Goal: Information Seeking & Learning: Learn about a topic

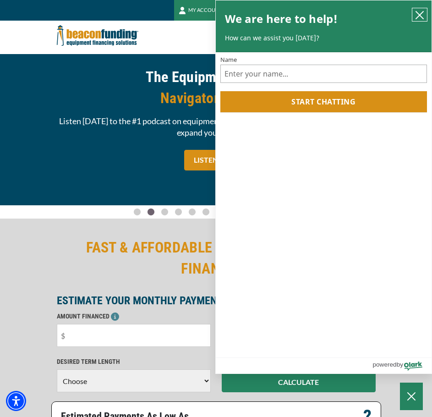
click at [415, 16] on button "close chatbox" at bounding box center [419, 14] width 15 height 13
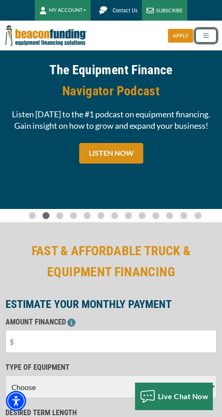
click at [205, 38] on span "Toggle navigation" at bounding box center [206, 35] width 9 height 9
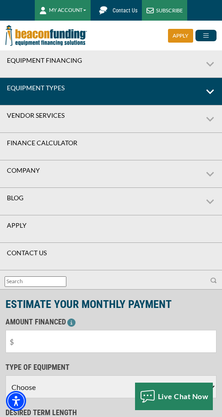
click at [140, 84] on link "Equipment Types" at bounding box center [94, 88] width 189 height 20
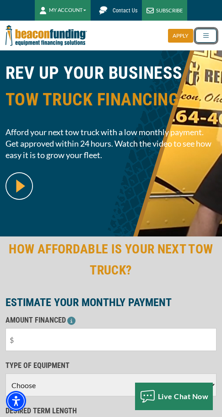
click at [211, 38] on button "Toggle navigation" at bounding box center [206, 36] width 21 height 14
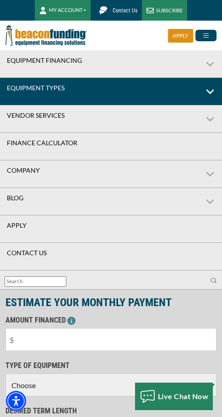
click at [212, 90] on label "Equipment Types" at bounding box center [111, 91] width 222 height 27
click at [6, 84] on input "Equipment Types" at bounding box center [3, 81] width 6 height 6
checkbox input "true"
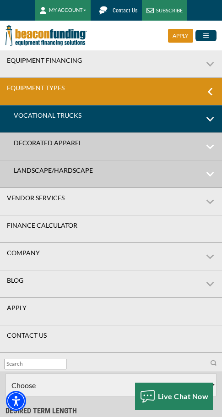
click at [212, 120] on label "Vocational Trucks" at bounding box center [111, 118] width 222 height 27
click at [6, 111] on input "Vocational Trucks" at bounding box center [3, 108] width 6 height 6
checkbox input "true"
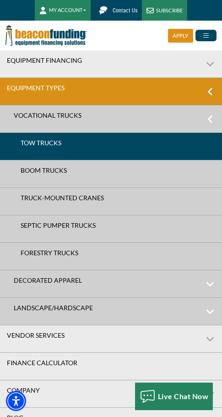
click at [165, 146] on link "Tow Trucks" at bounding box center [111, 143] width 222 height 20
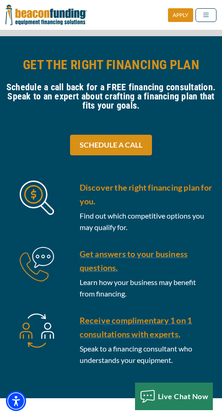
scroll to position [596, 0]
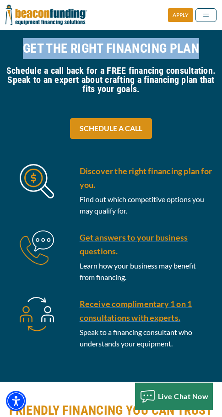
drag, startPoint x: 18, startPoint y: 45, endPoint x: 203, endPoint y: 55, distance: 184.9
click at [203, 55] on h2 "GET THE RIGHT FINANCING PLAN" at bounding box center [110, 48] width 211 height 21
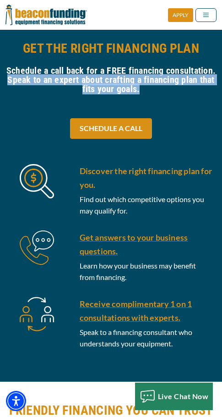
drag, startPoint x: 9, startPoint y: 80, endPoint x: 165, endPoint y: 89, distance: 156.1
click at [165, 89] on h4 "Schedule a call back for a FREE financing consultation. Speak to an expert abou…" at bounding box center [110, 79] width 211 height 27
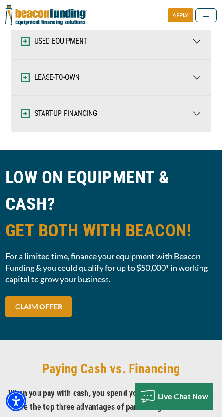
scroll to position [2750, 0]
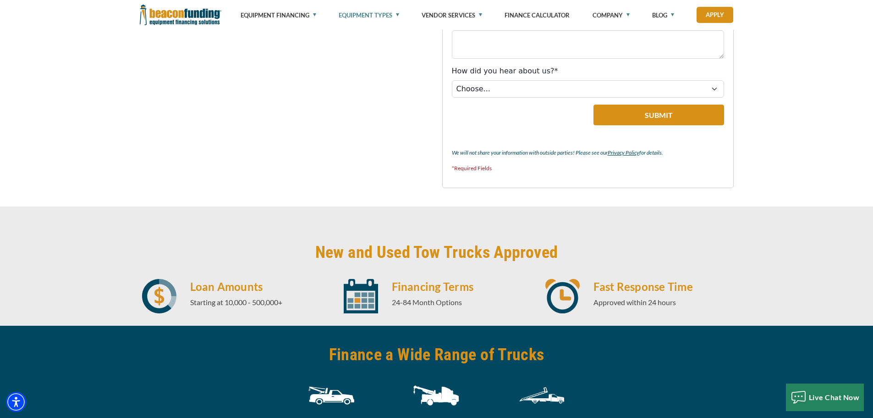
scroll to position [1237, 0]
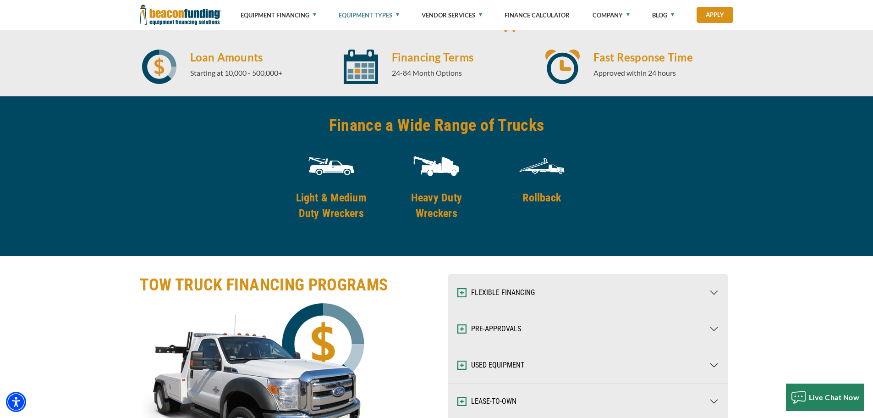
click at [229, 209] on h4 "Light & Medium Duty Wreckers" at bounding box center [331, 205] width 93 height 31
click at [229, 165] on img at bounding box center [436, 166] width 46 height 46
click at [229, 172] on img at bounding box center [542, 166] width 46 height 46
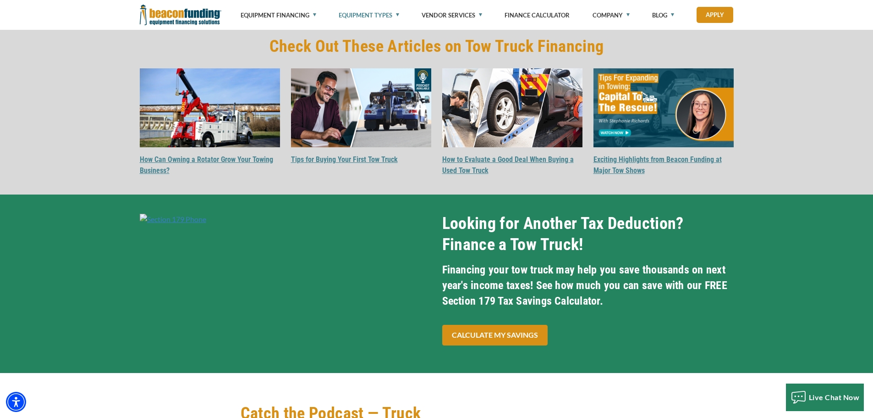
scroll to position [2704, 0]
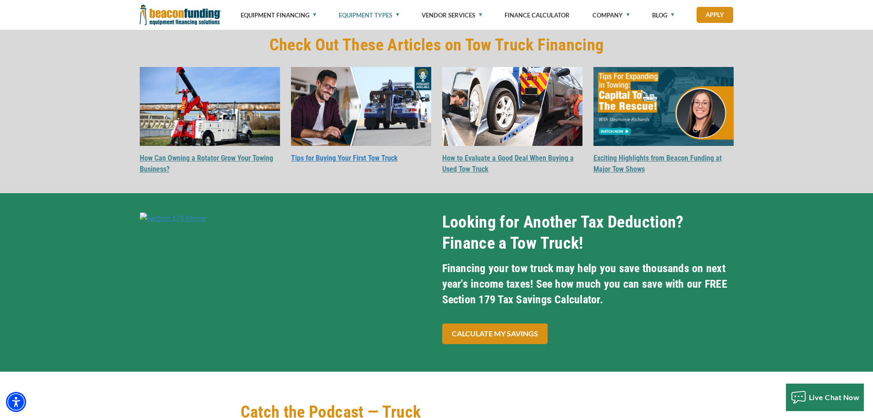
click at [229, 154] on link "Tips for Buying Your First Tow Truck" at bounding box center [344, 158] width 107 height 9
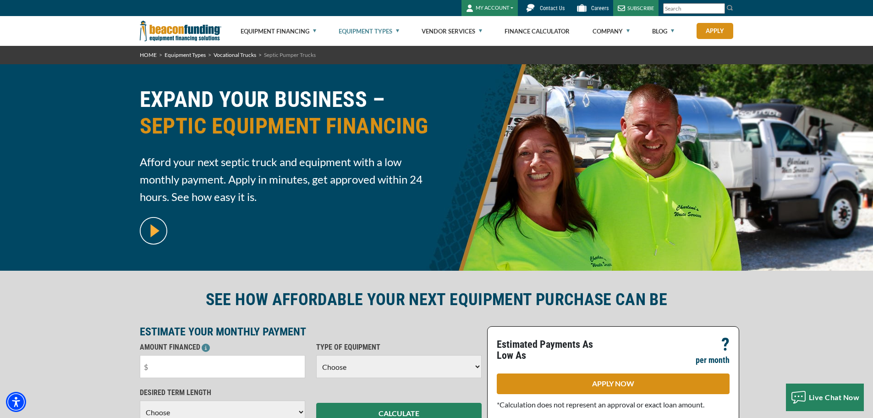
click at [135, 169] on div "EXPAND YOUR BUSINESS – SEPTIC EQUIPMENT FINANCING Afford your next septic truck…" at bounding box center [285, 167] width 302 height 179
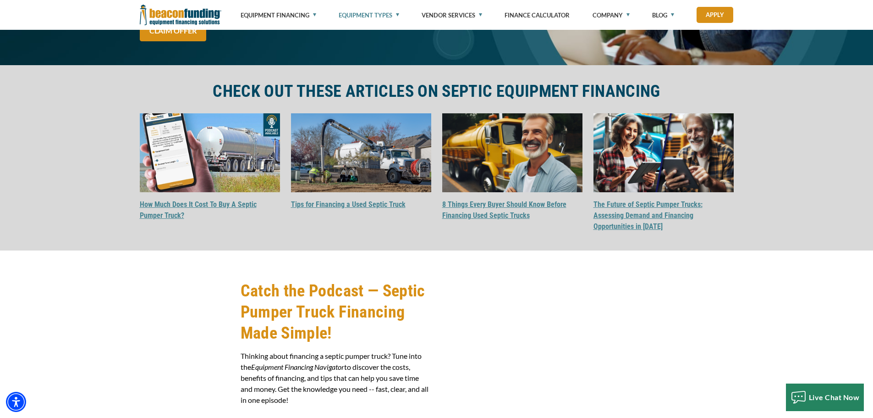
scroll to position [2567, 0]
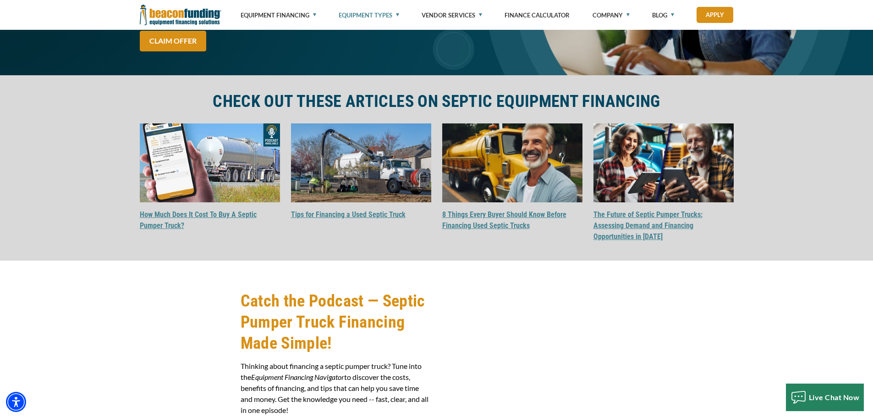
click at [353, 198] on img at bounding box center [361, 162] width 140 height 79
